Goal: Find specific page/section: Find specific page/section

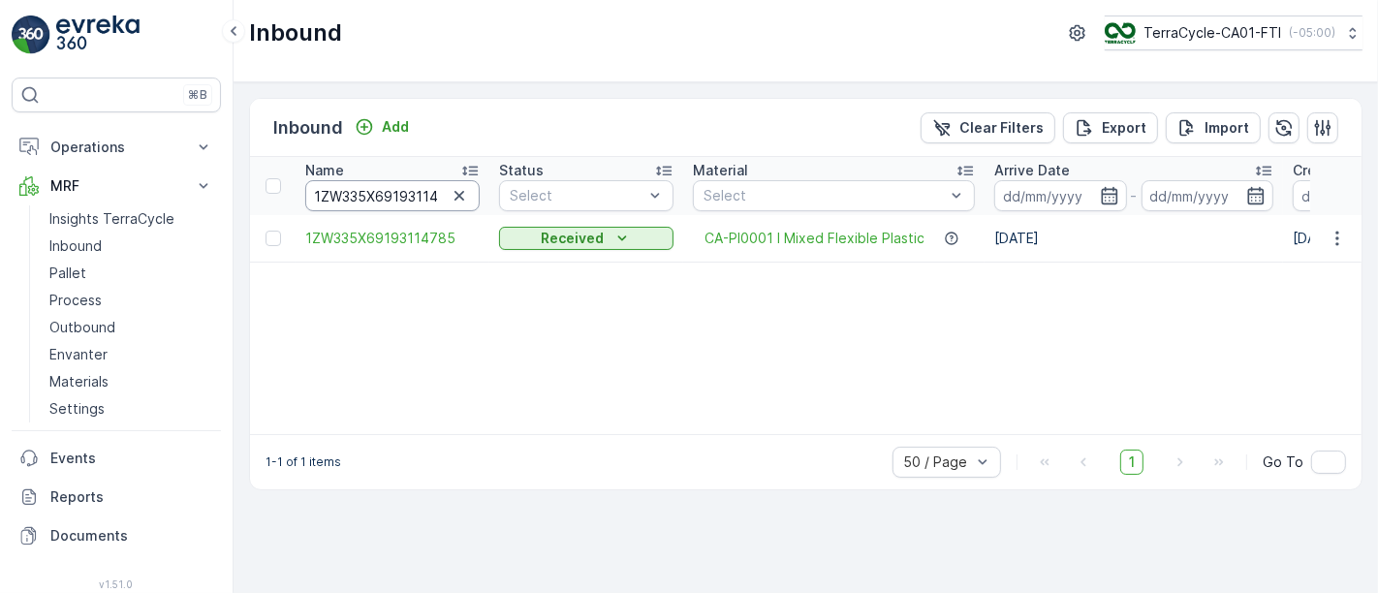
click at [415, 192] on input "1ZW335X69193114785" at bounding box center [392, 195] width 174 height 31
paste input "2854924"
type input "1ZW335X69192854924"
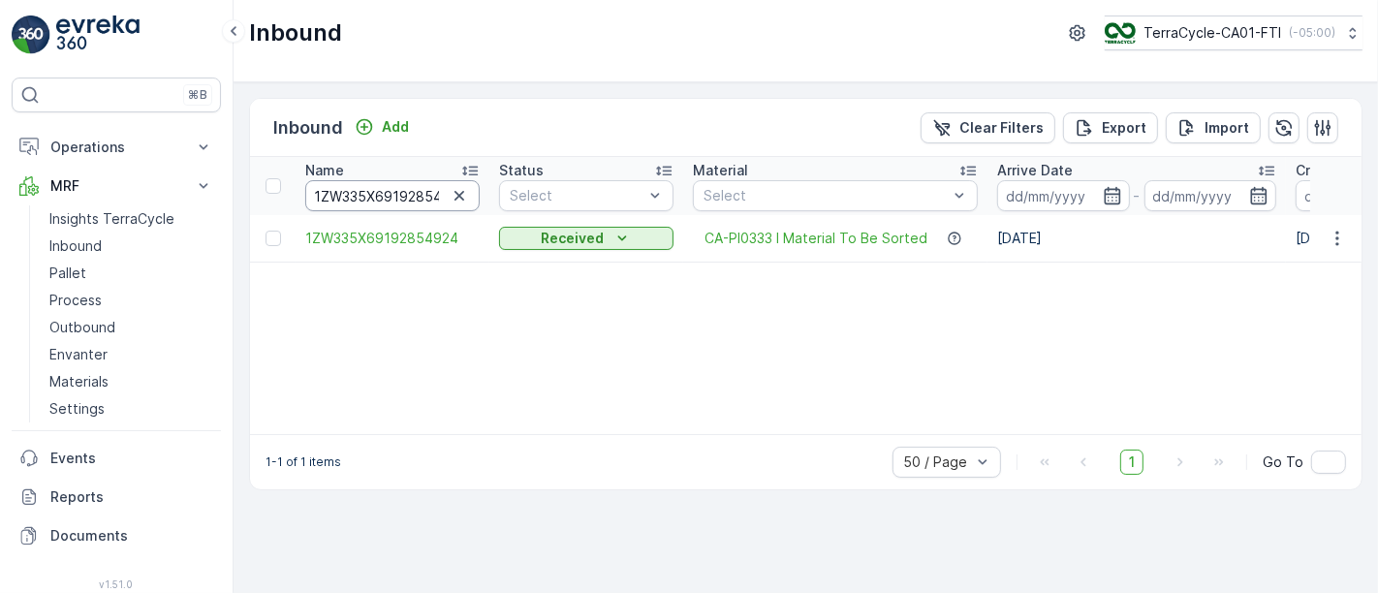
click at [364, 191] on input "1ZW335X69192854924" at bounding box center [392, 195] width 174 height 31
paste input "8187126"
type input "1ZW335X69198187126"
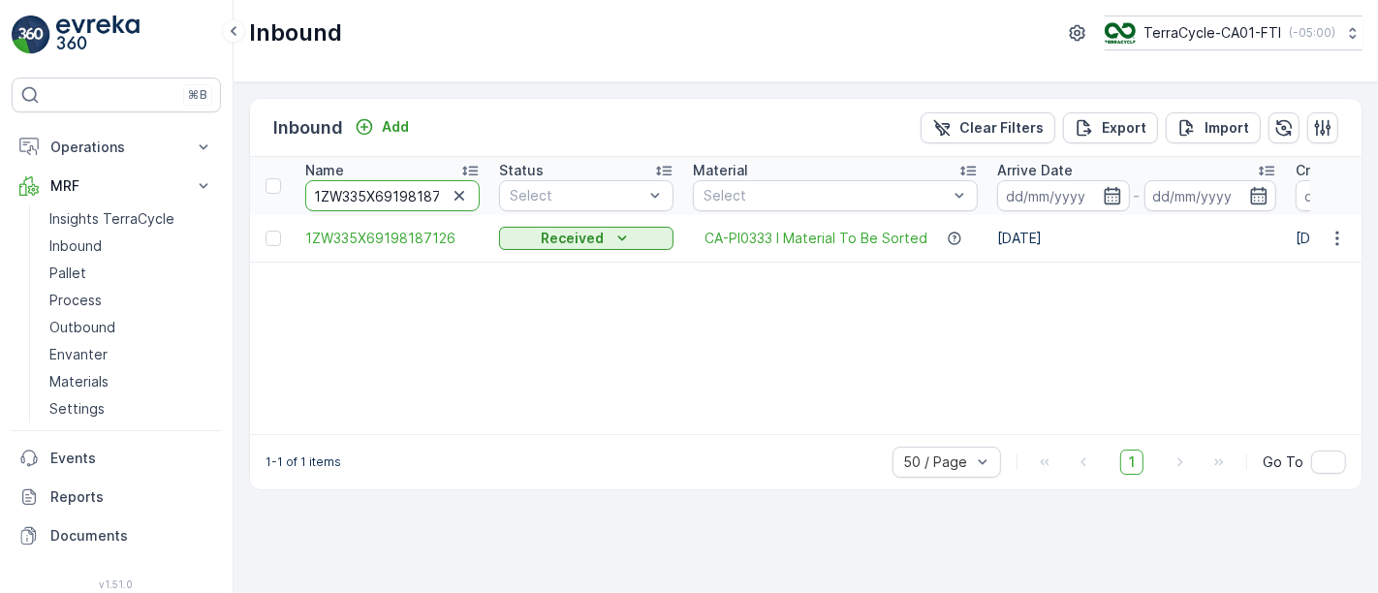
click at [409, 188] on input "1ZW335X69198187126" at bounding box center [392, 195] width 174 height 31
paste input "4700818"
type input "1ZW335X69194700818"
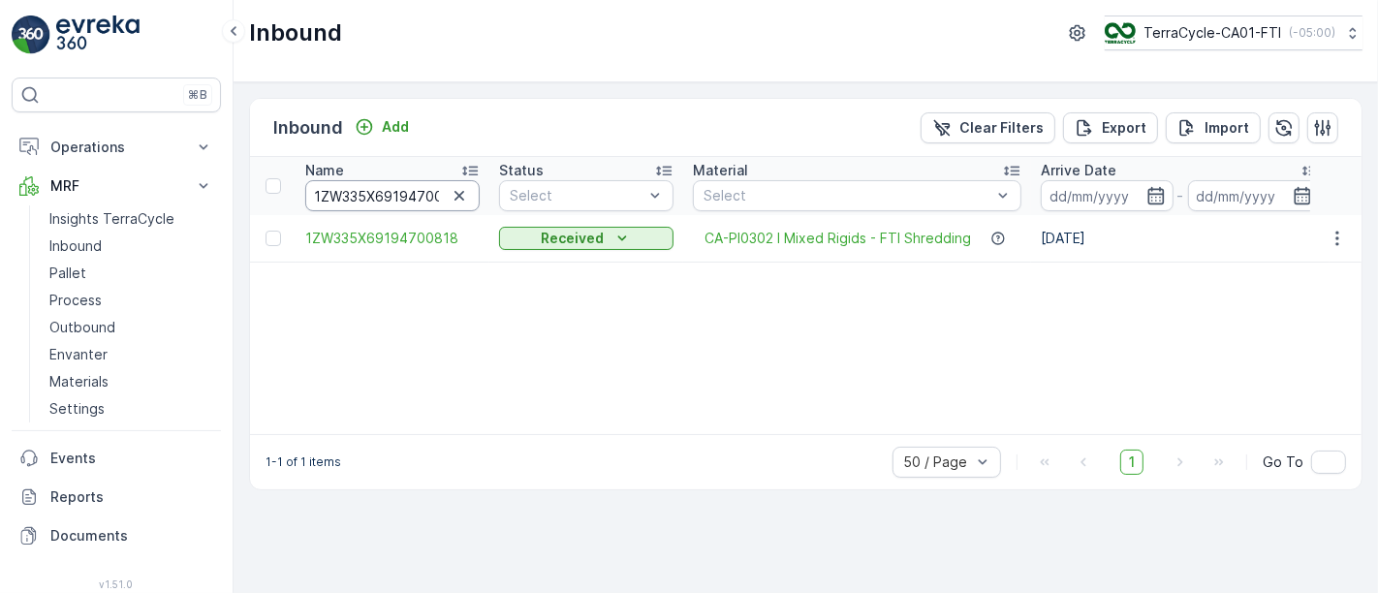
click at [376, 187] on input "1ZW335X69194700818" at bounding box center [392, 195] width 174 height 31
paste input "7209649"
type input "1ZW335X69197209649"
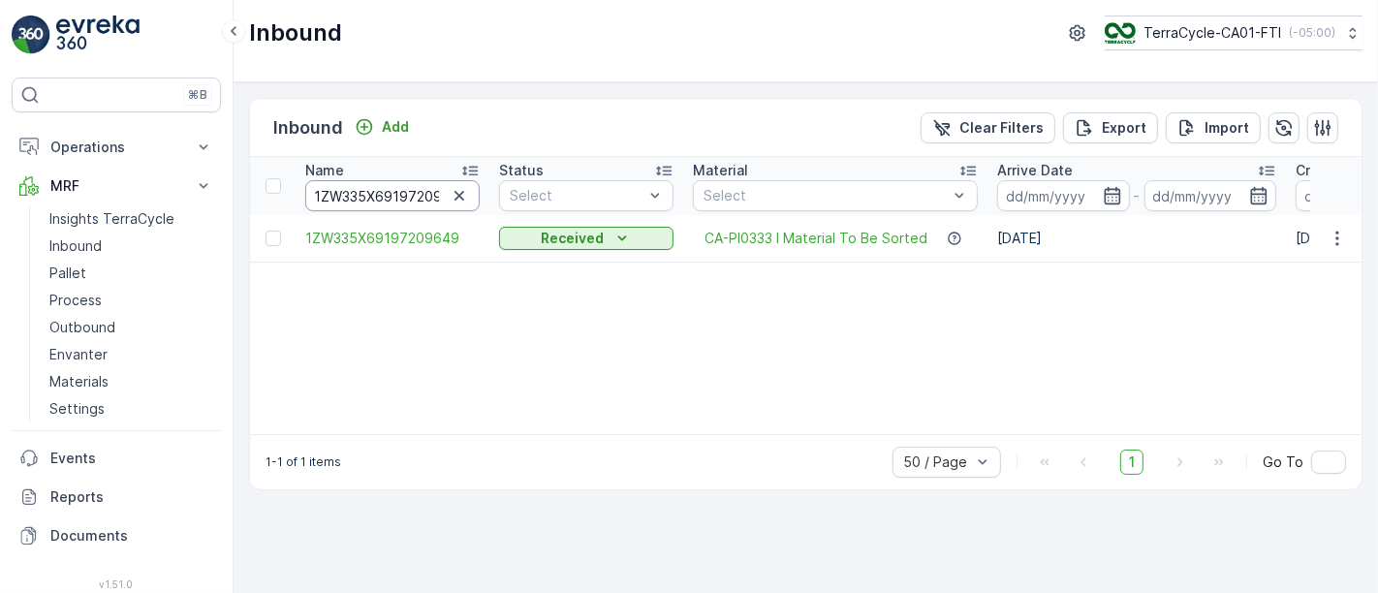
click at [394, 185] on input "1ZW335X69197209649" at bounding box center [392, 195] width 174 height 31
paste input "4772447"
type input "1ZW335X69194772447"
